Goal: Information Seeking & Learning: Find specific page/section

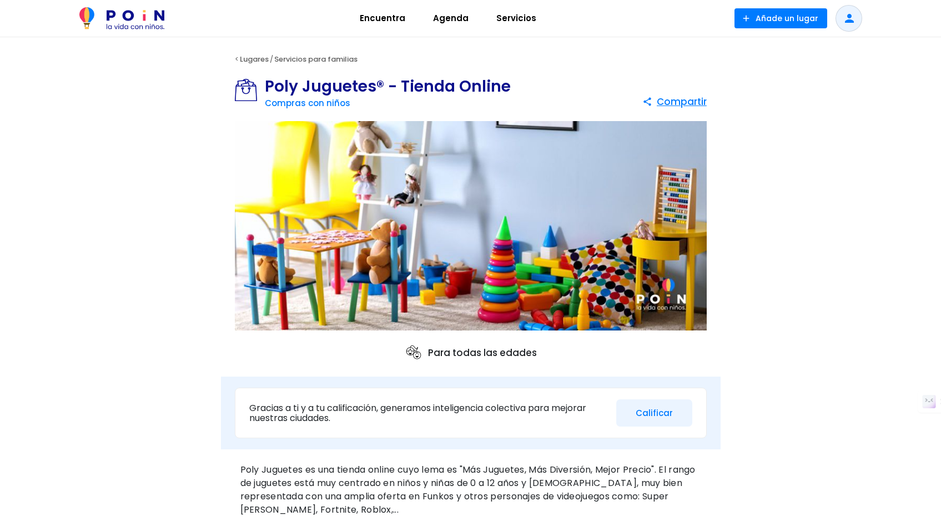
click at [387, 23] on span "Encuentra" at bounding box center [383, 18] width 56 height 18
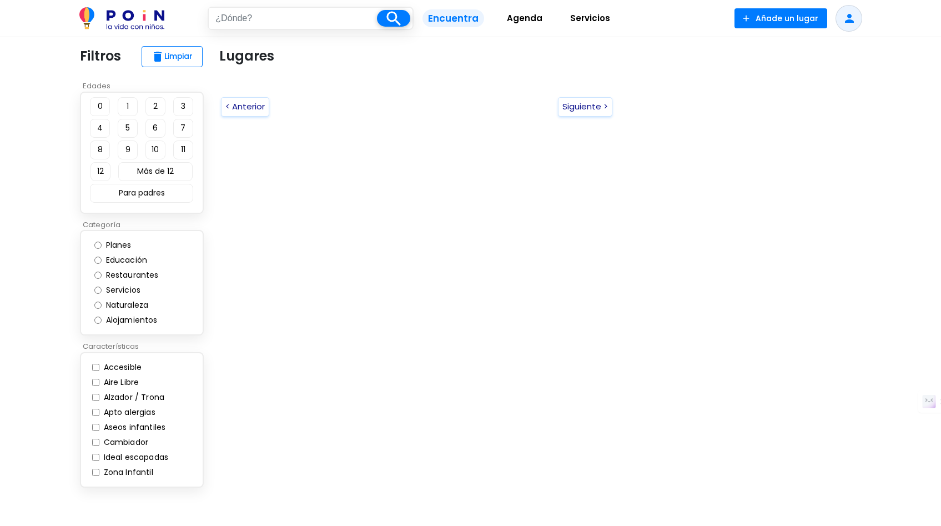
click at [331, 18] on input "text" at bounding box center [293, 18] width 168 height 21
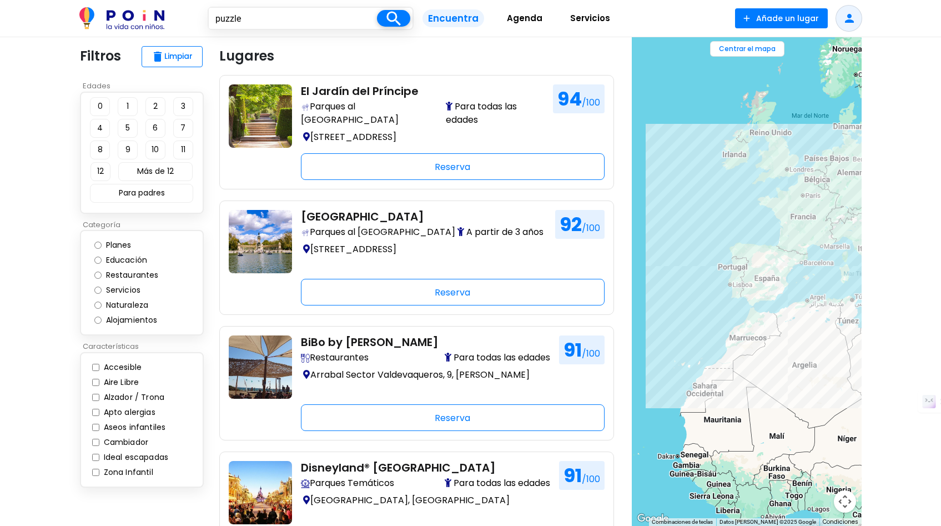
type input "puzzle"
